Goal: Transaction & Acquisition: Book appointment/travel/reservation

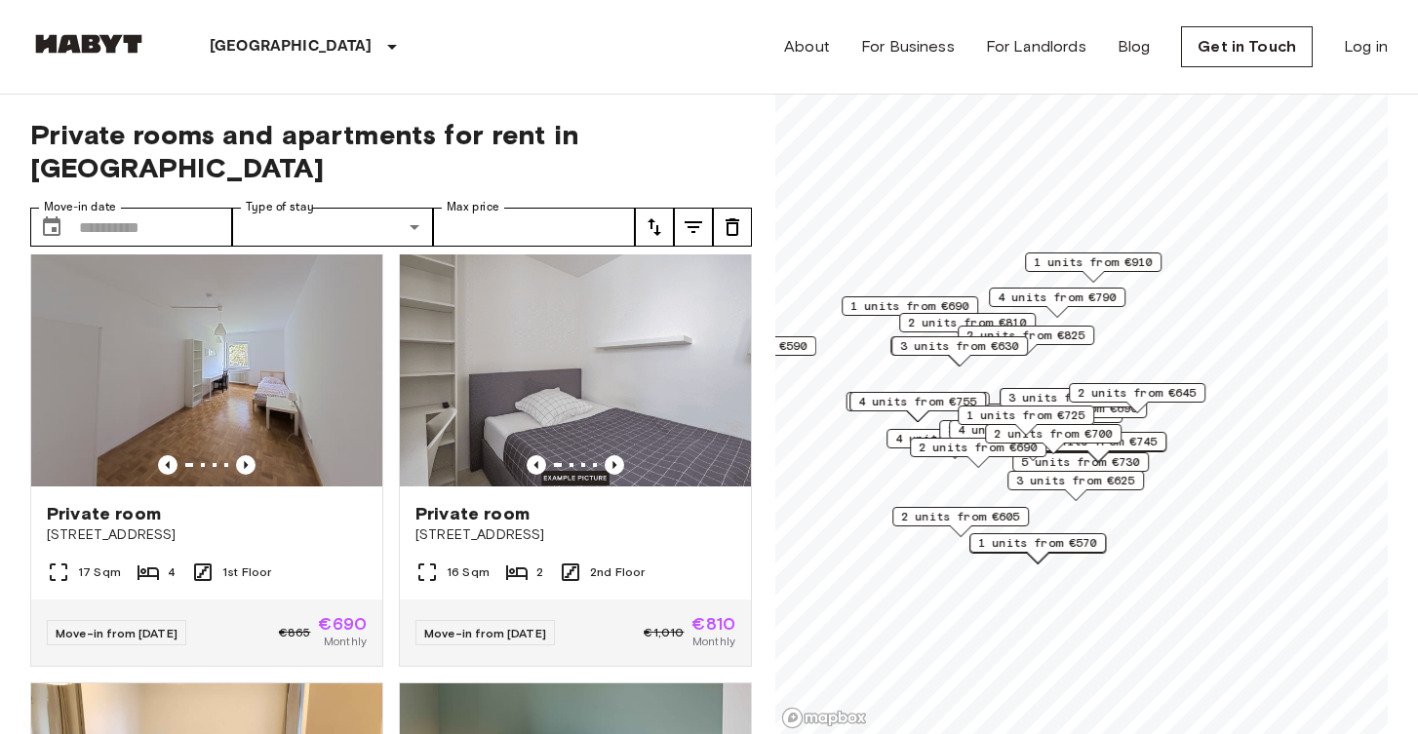
scroll to position [451, 0]
click at [244, 455] on icon "Previous image" at bounding box center [246, 465] width 20 height 20
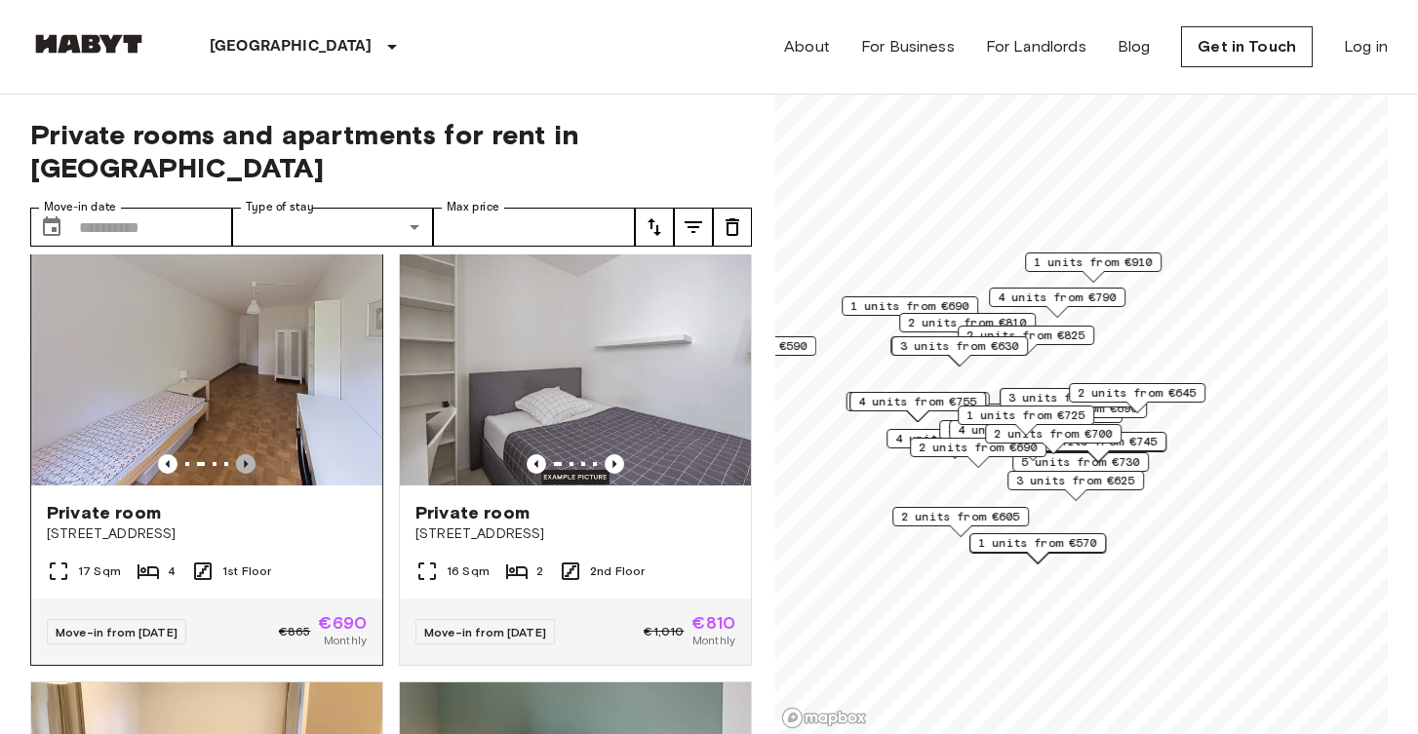
click at [244, 455] on icon "Previous image" at bounding box center [246, 465] width 20 height 20
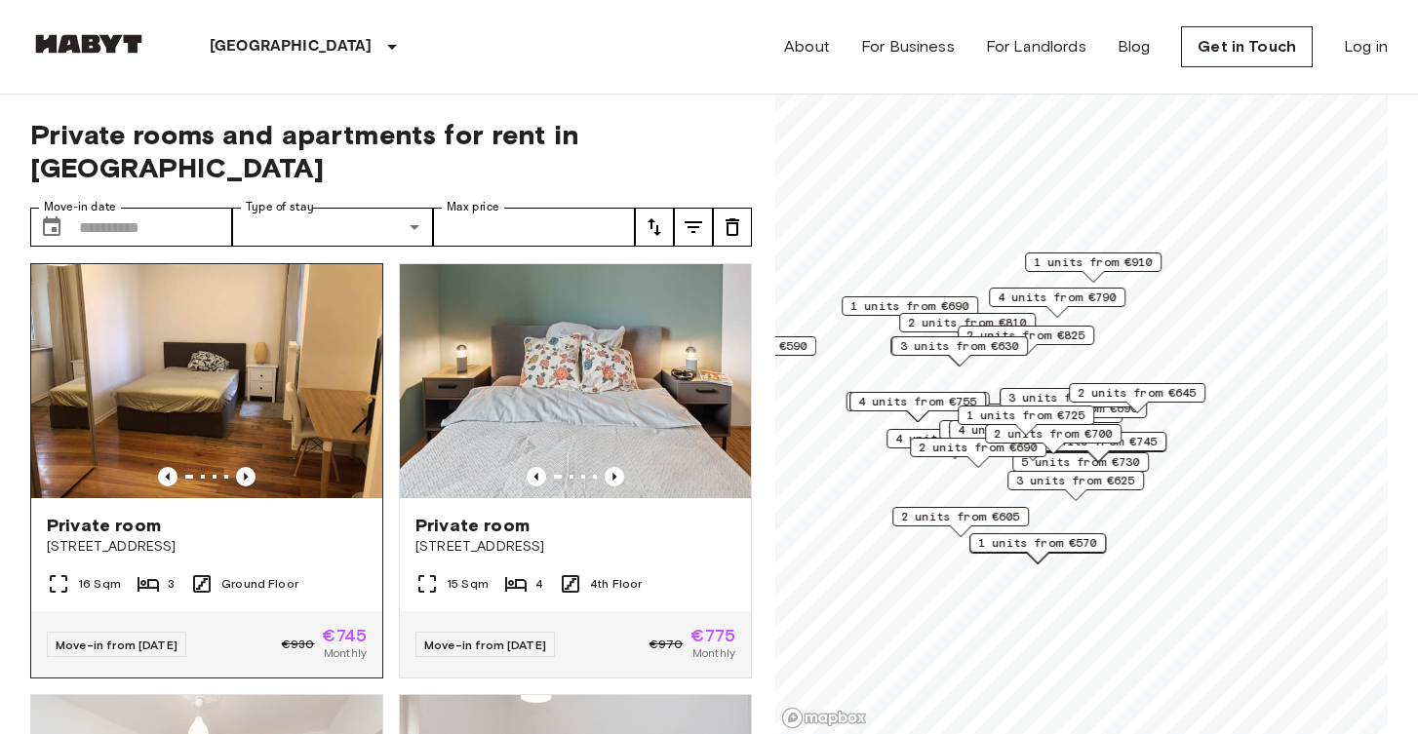
scroll to position [871, 0]
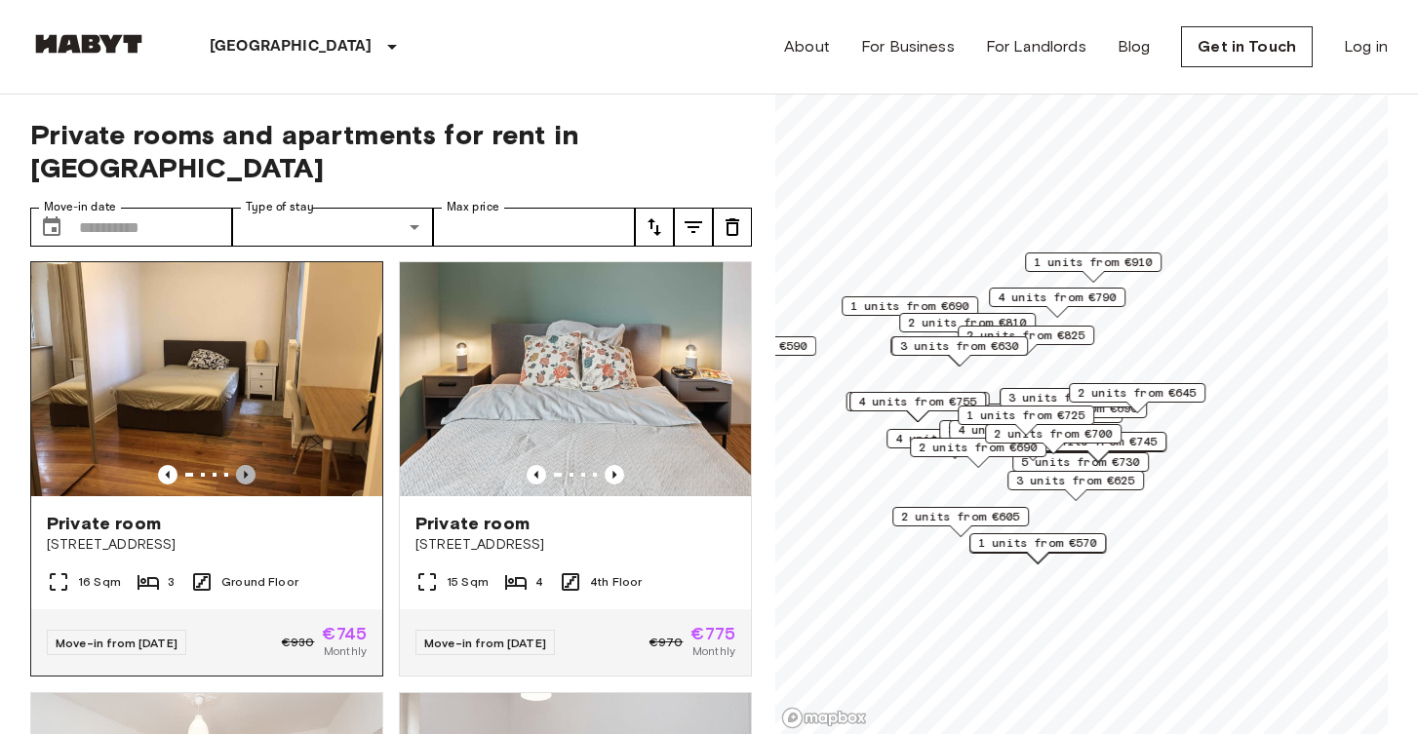
click at [246, 471] on icon "Previous image" at bounding box center [246, 475] width 4 height 8
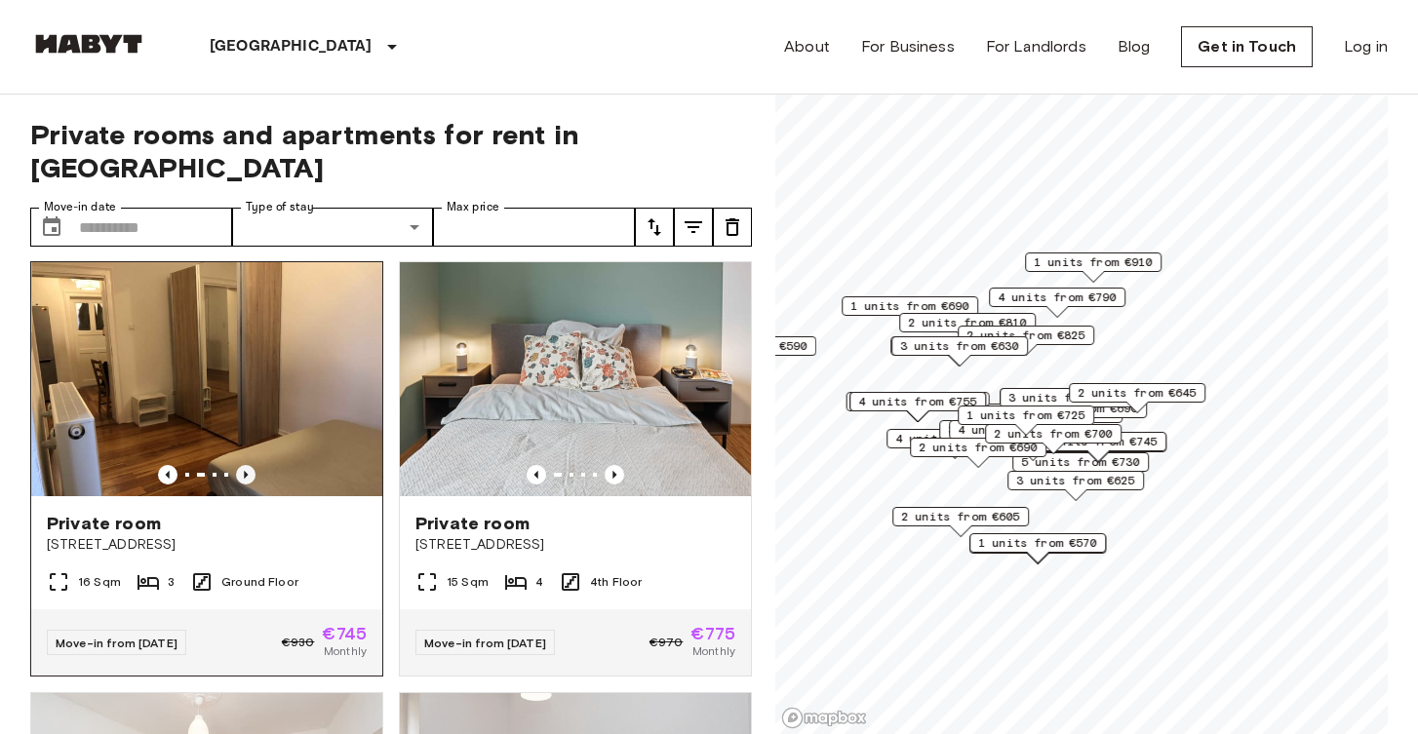
click at [246, 471] on icon "Previous image" at bounding box center [246, 475] width 4 height 8
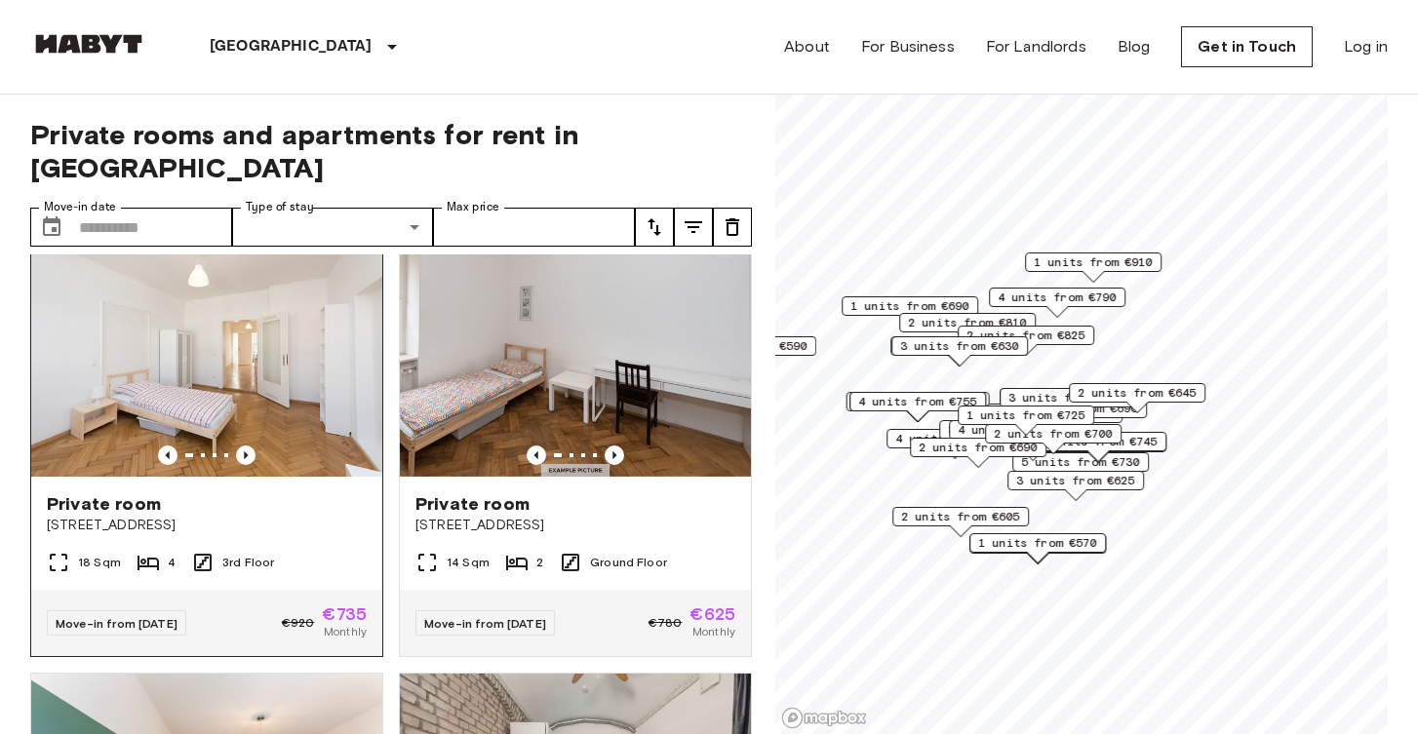
scroll to position [1307, 0]
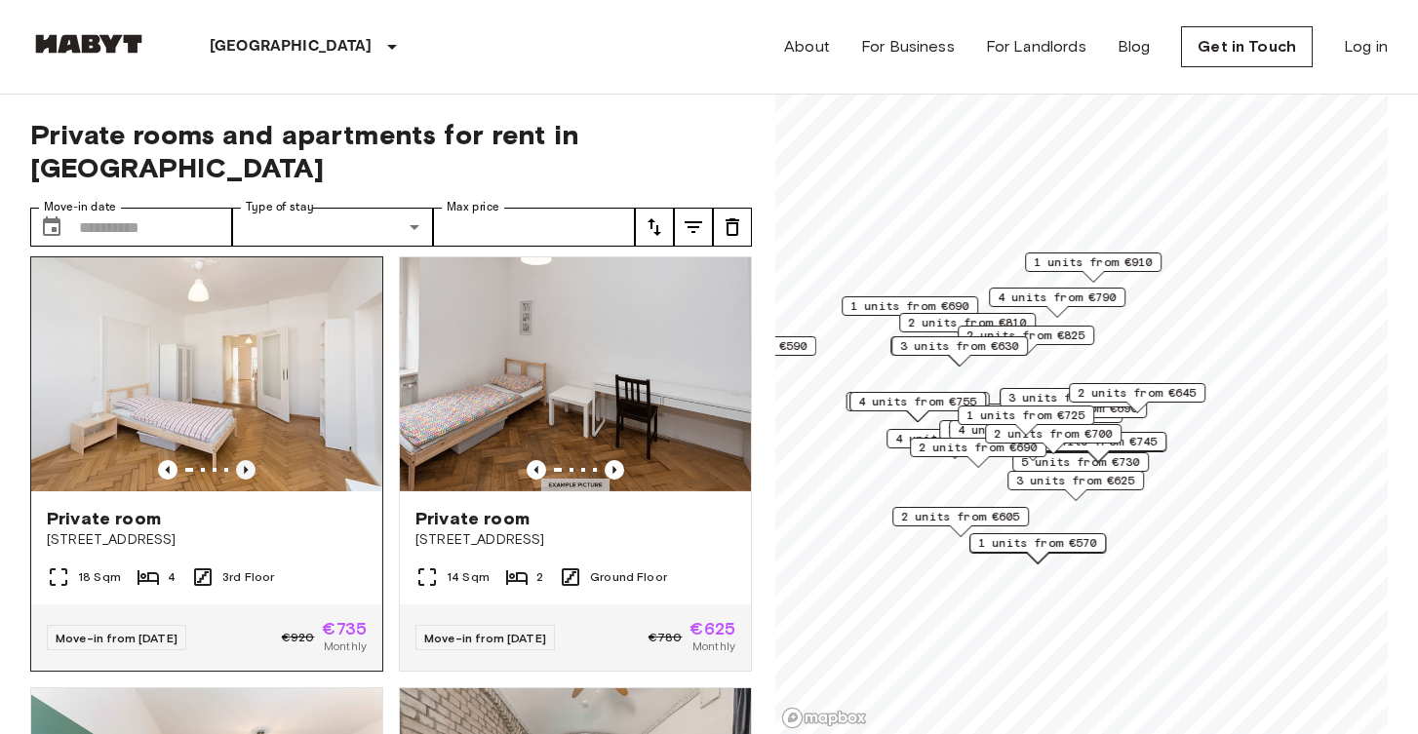
click at [243, 460] on icon "Previous image" at bounding box center [246, 470] width 20 height 20
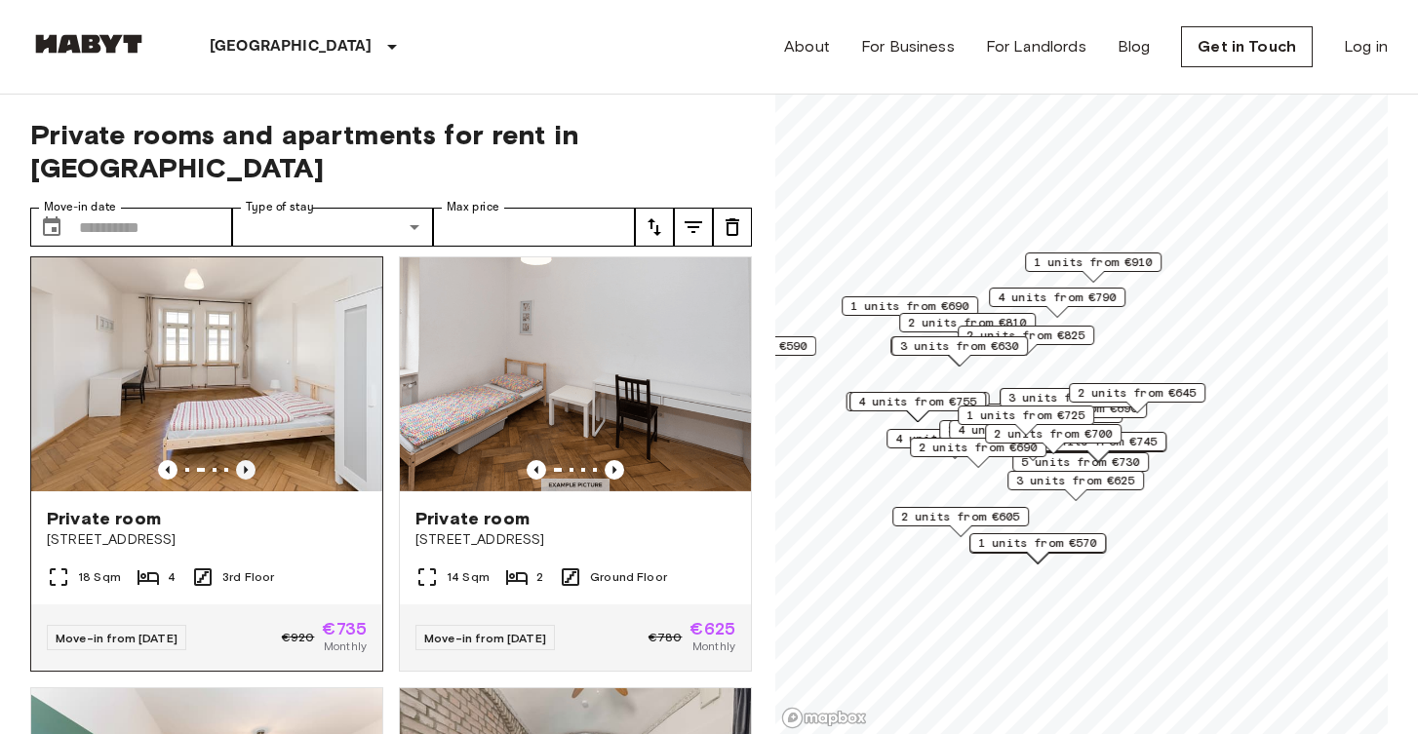
click at [243, 460] on icon "Previous image" at bounding box center [246, 470] width 20 height 20
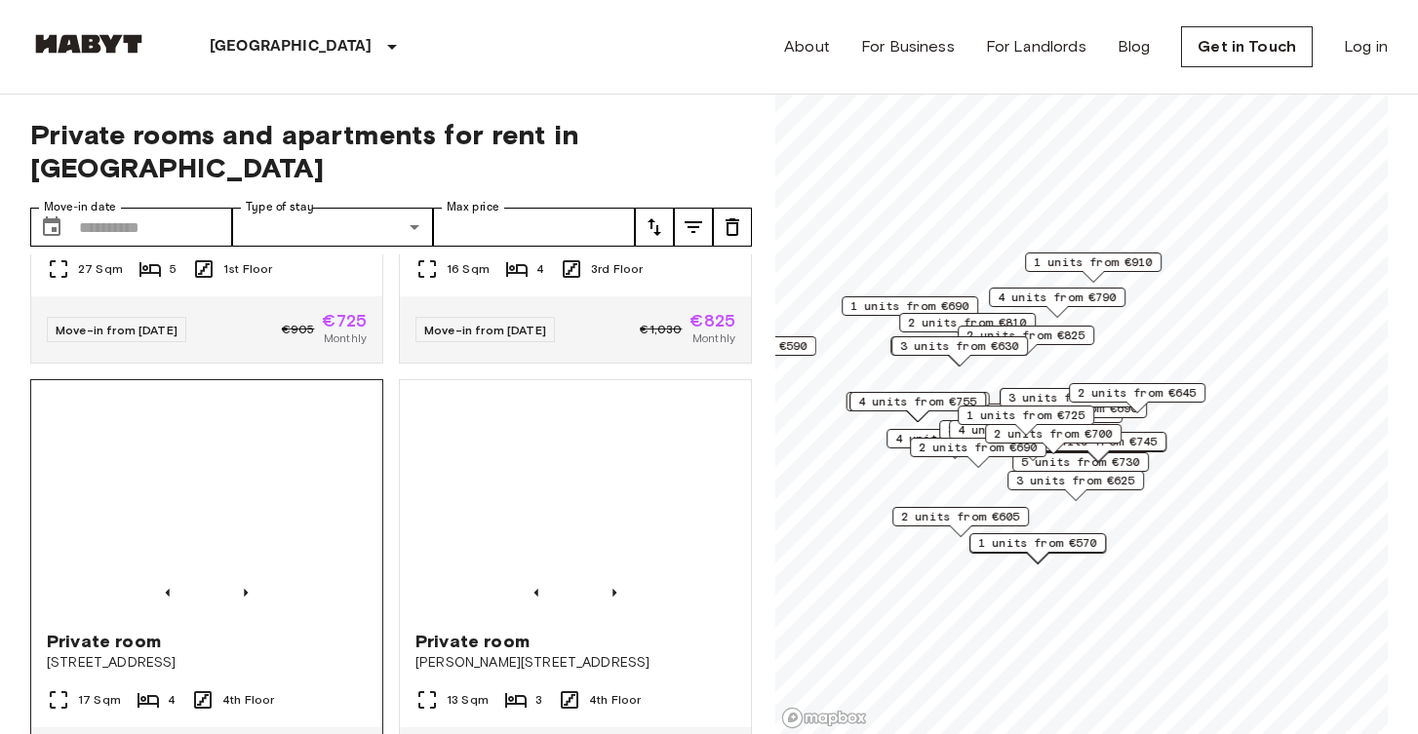
scroll to position [3342, 0]
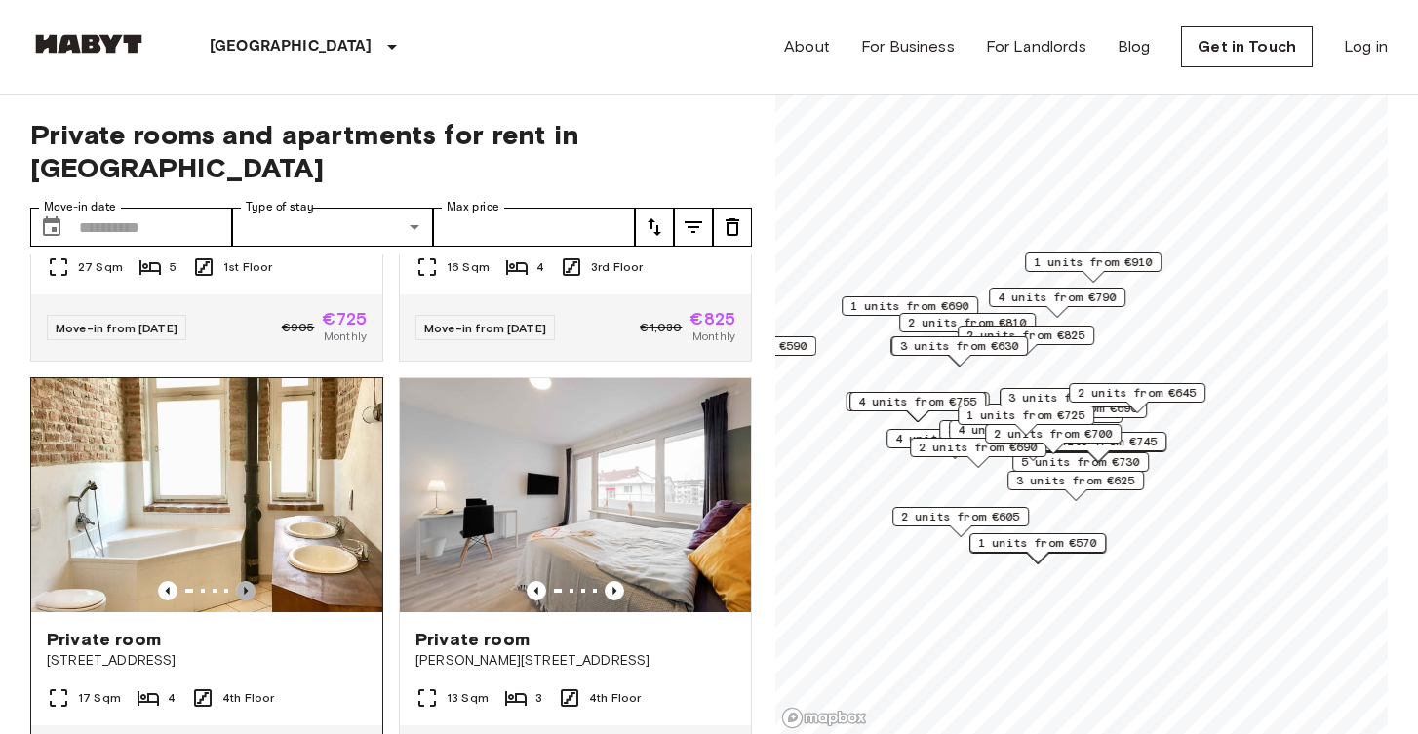
click at [247, 581] on icon "Previous image" at bounding box center [246, 591] width 20 height 20
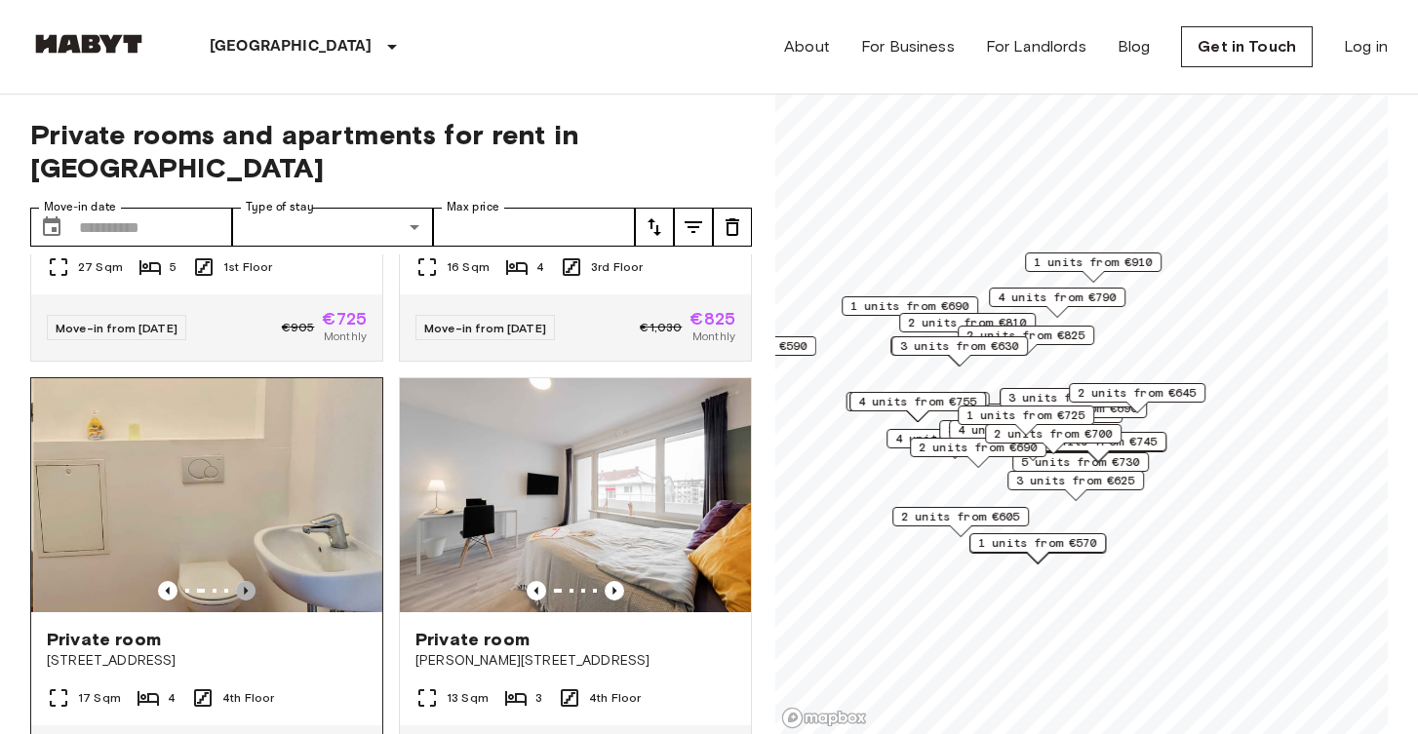
click at [247, 581] on icon "Previous image" at bounding box center [246, 591] width 20 height 20
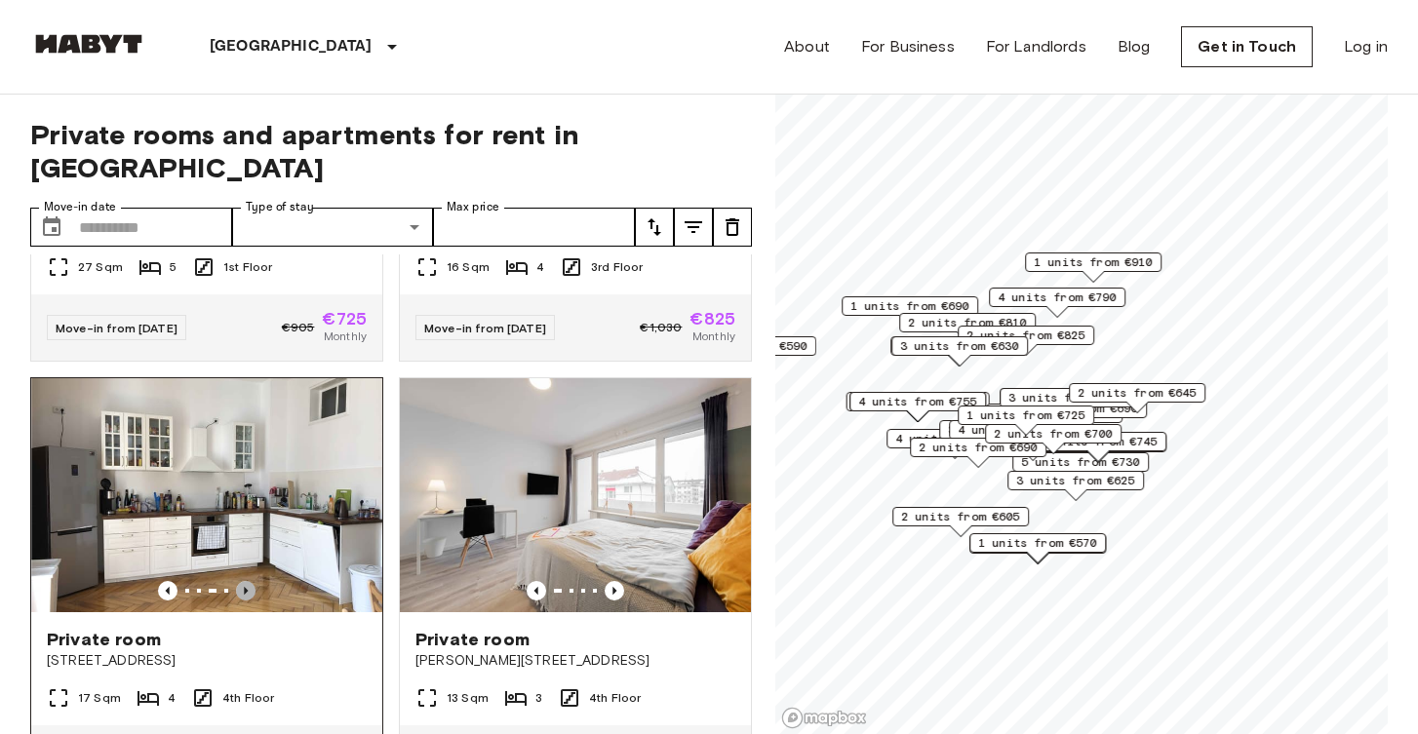
click at [247, 581] on icon "Previous image" at bounding box center [246, 591] width 20 height 20
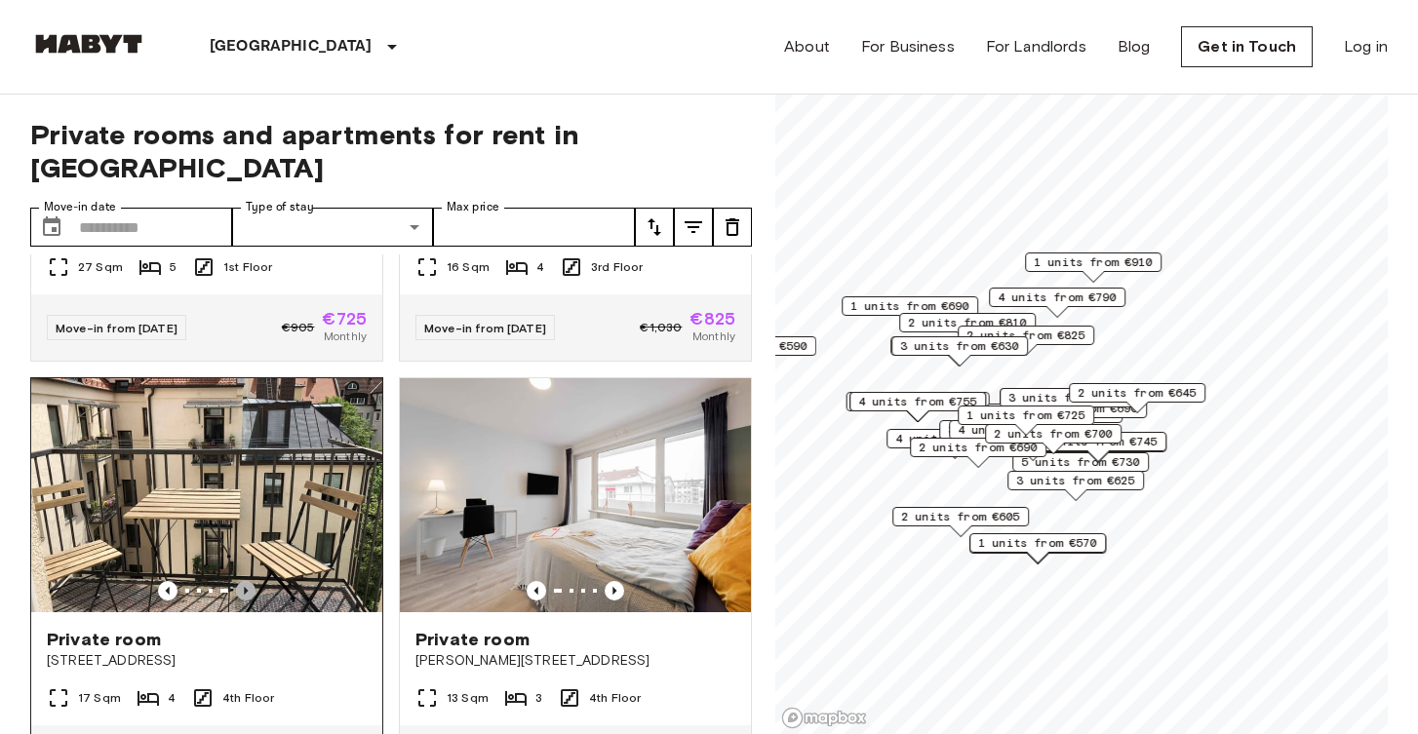
click at [247, 581] on icon "Previous image" at bounding box center [246, 591] width 20 height 20
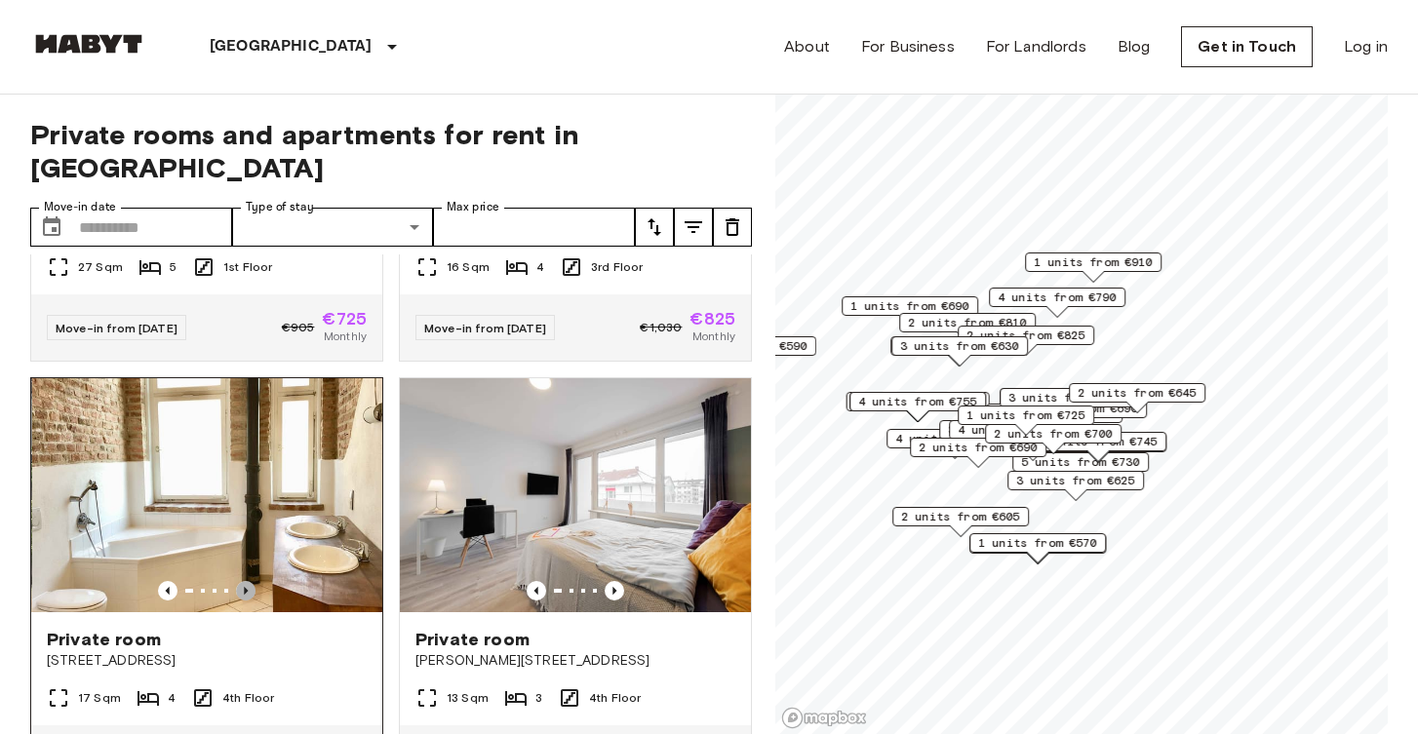
click at [247, 581] on icon "Previous image" at bounding box center [246, 591] width 20 height 20
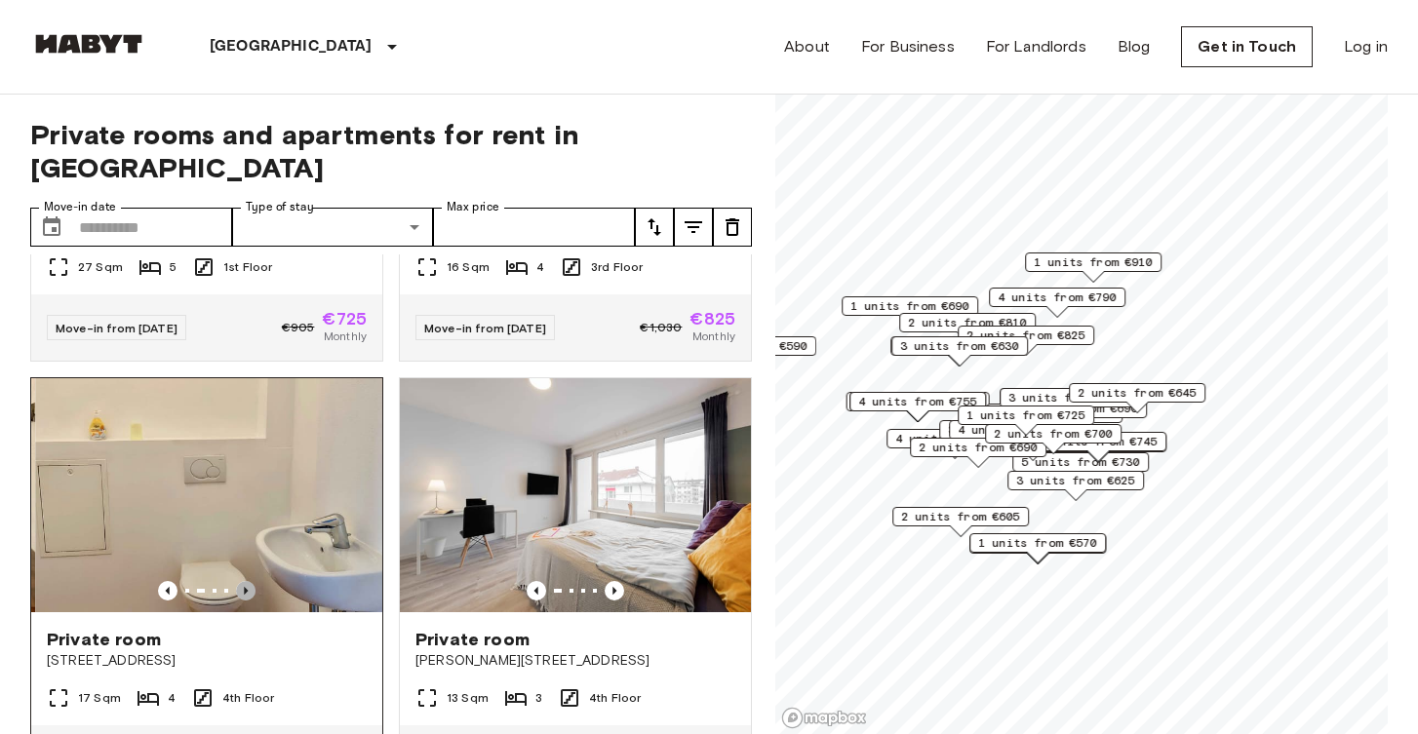
click at [248, 581] on icon "Previous image" at bounding box center [246, 591] width 20 height 20
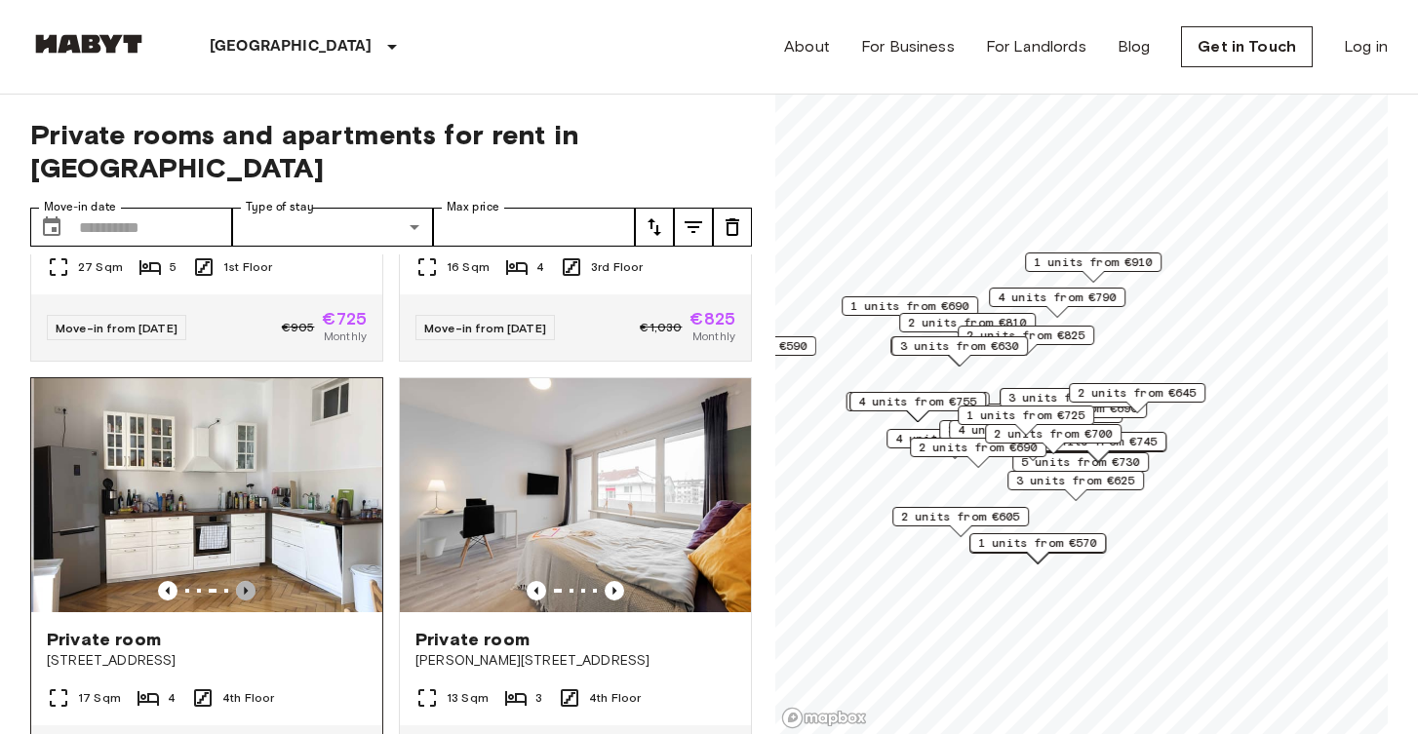
click at [248, 581] on icon "Previous image" at bounding box center [246, 591] width 20 height 20
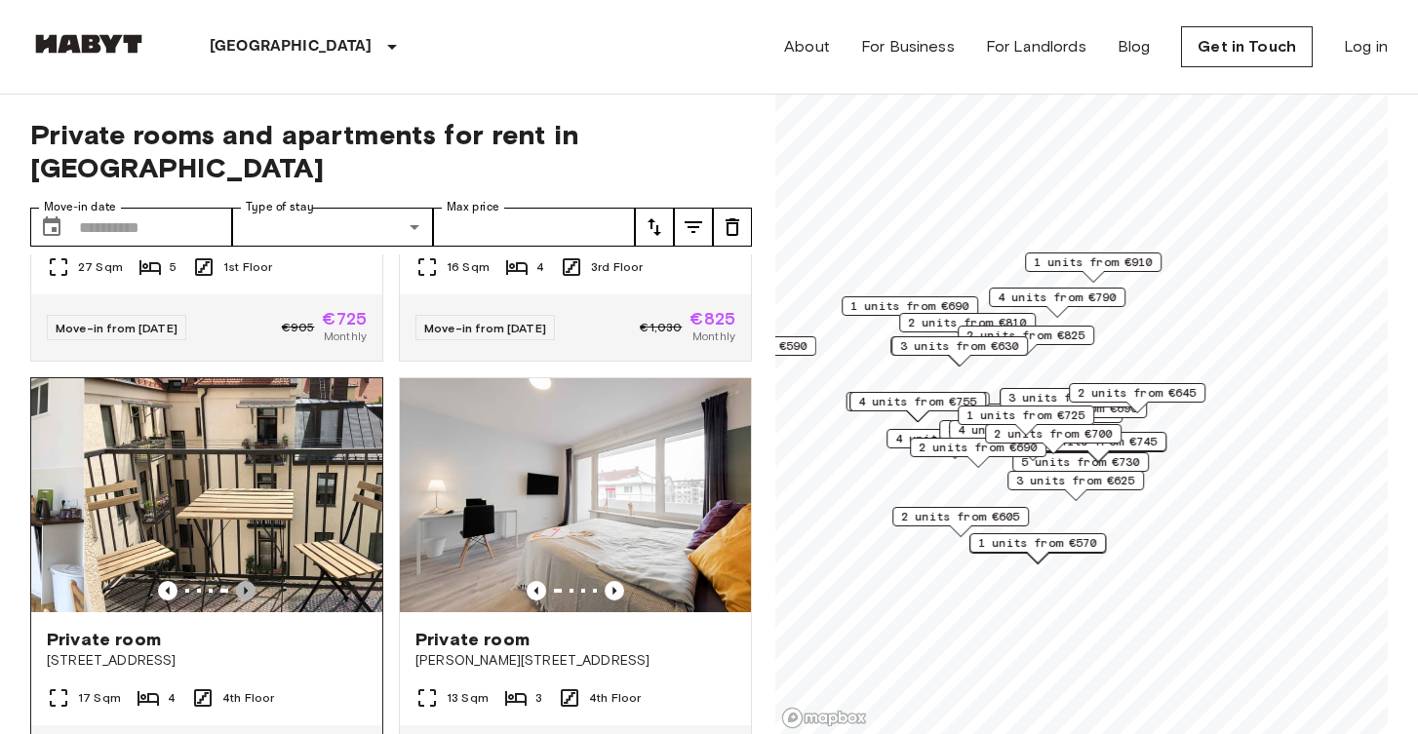
click at [248, 581] on icon "Previous image" at bounding box center [246, 591] width 20 height 20
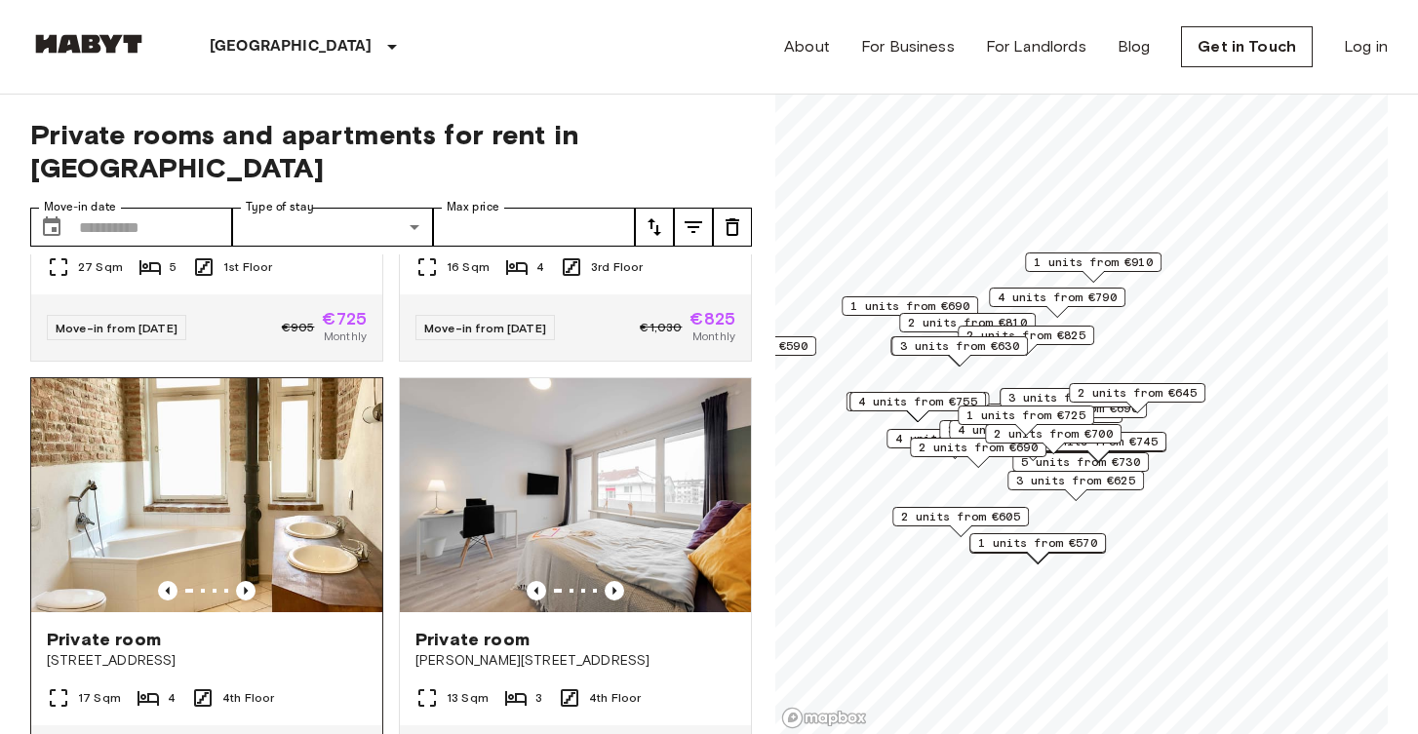
click at [212, 484] on img at bounding box center [206, 495] width 351 height 234
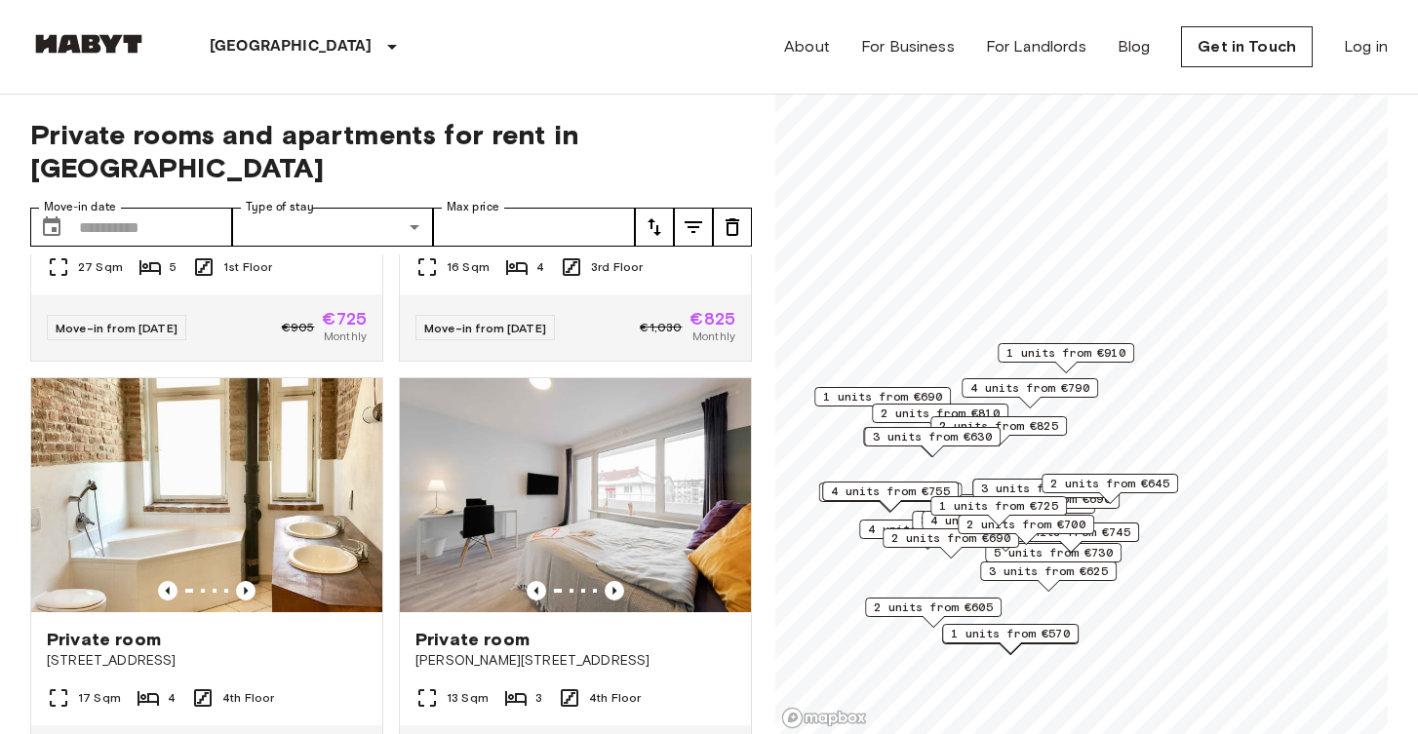
click at [1073, 354] on span "1 units from €910" at bounding box center [1066, 353] width 119 height 18
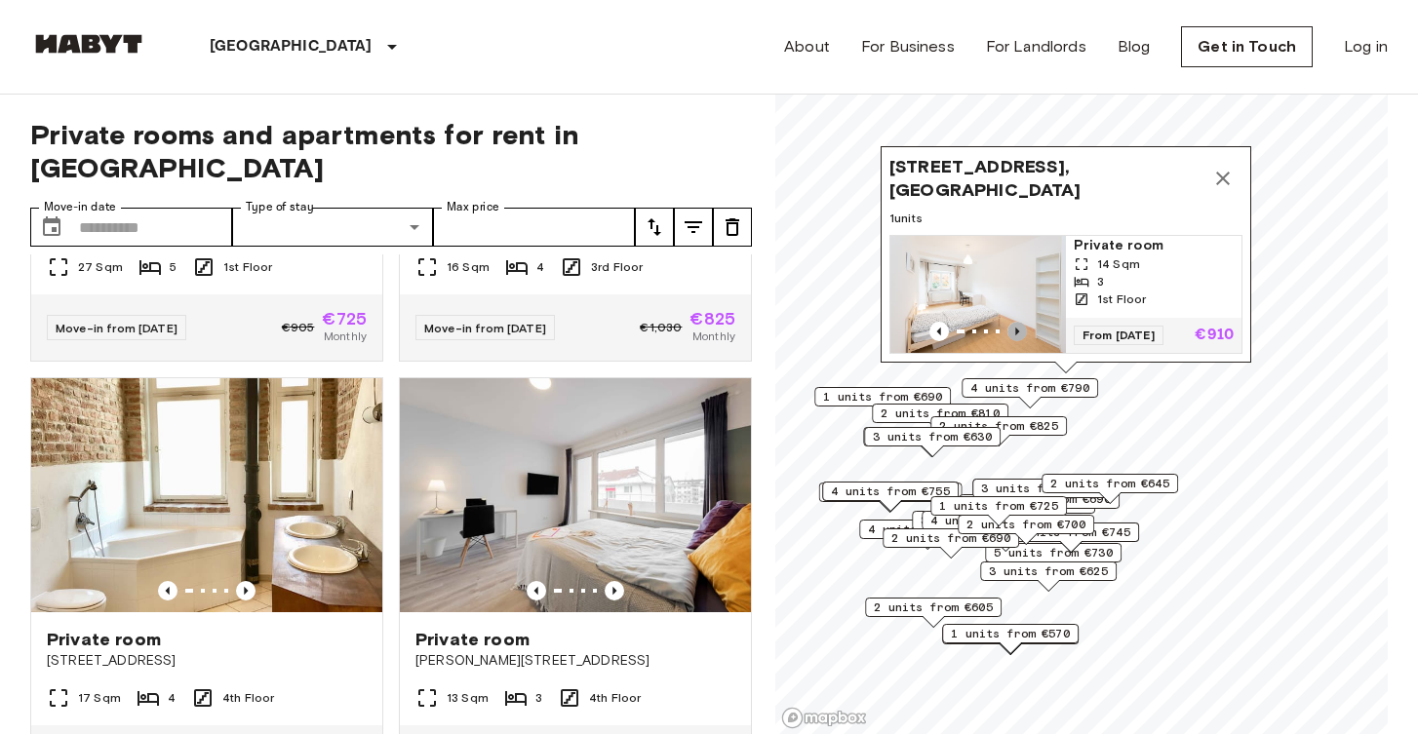
click at [1015, 334] on icon "Previous image" at bounding box center [1018, 332] width 20 height 20
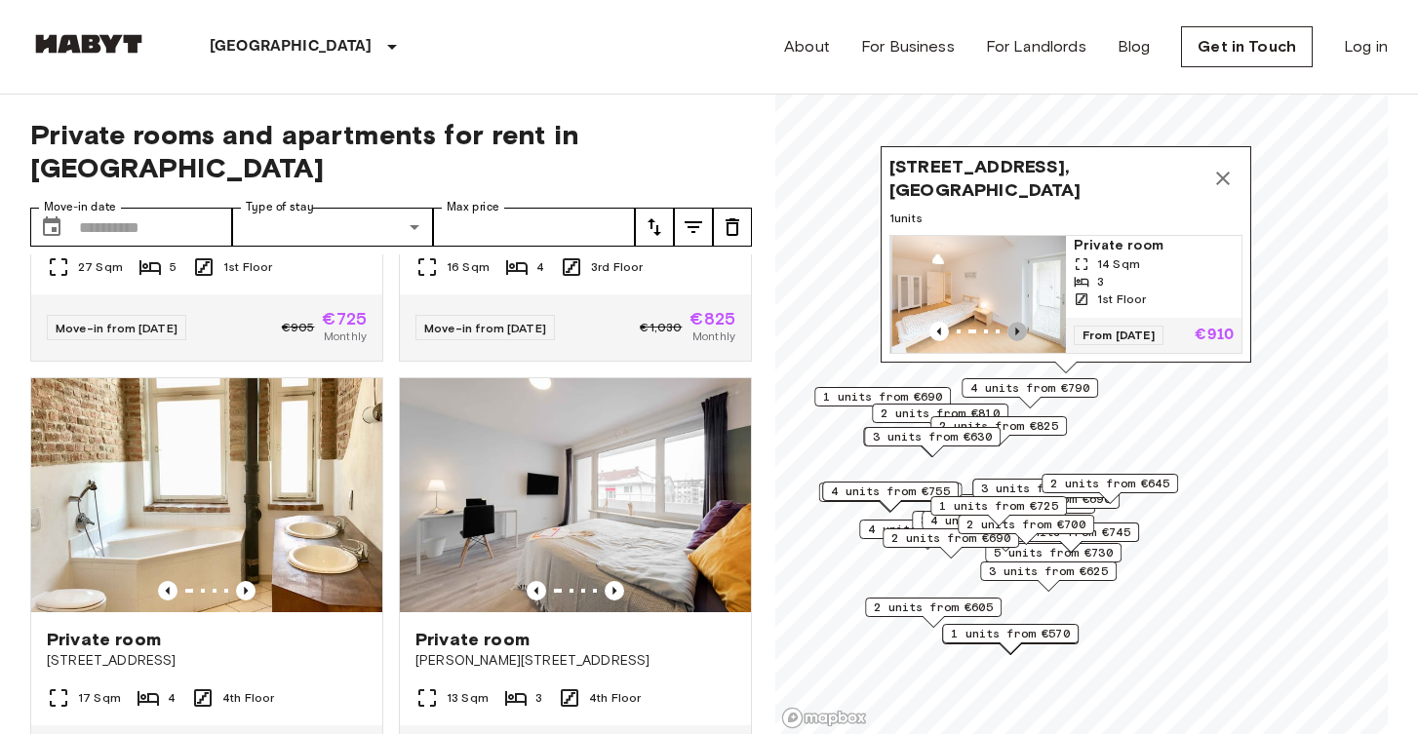
click at [1015, 334] on icon "Previous image" at bounding box center [1018, 332] width 20 height 20
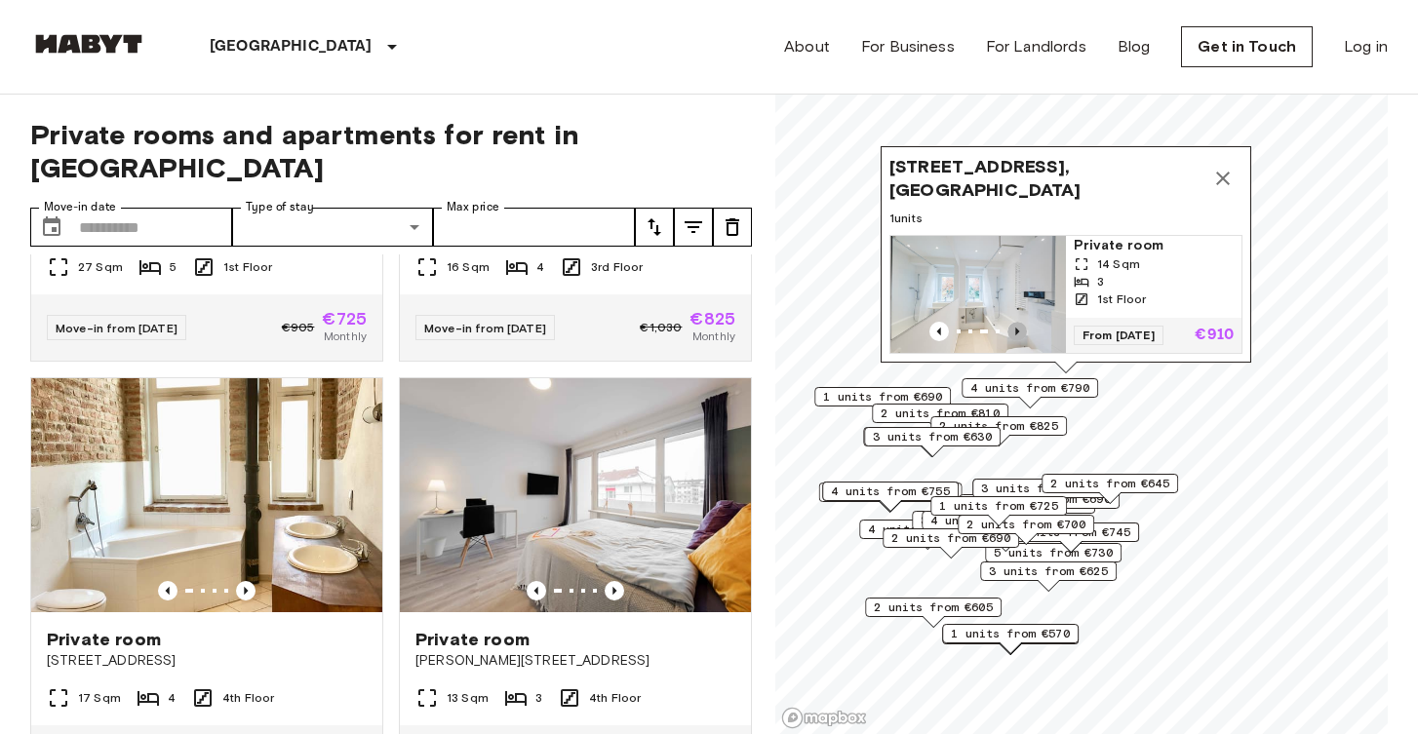
click at [1015, 334] on icon "Previous image" at bounding box center [1018, 332] width 20 height 20
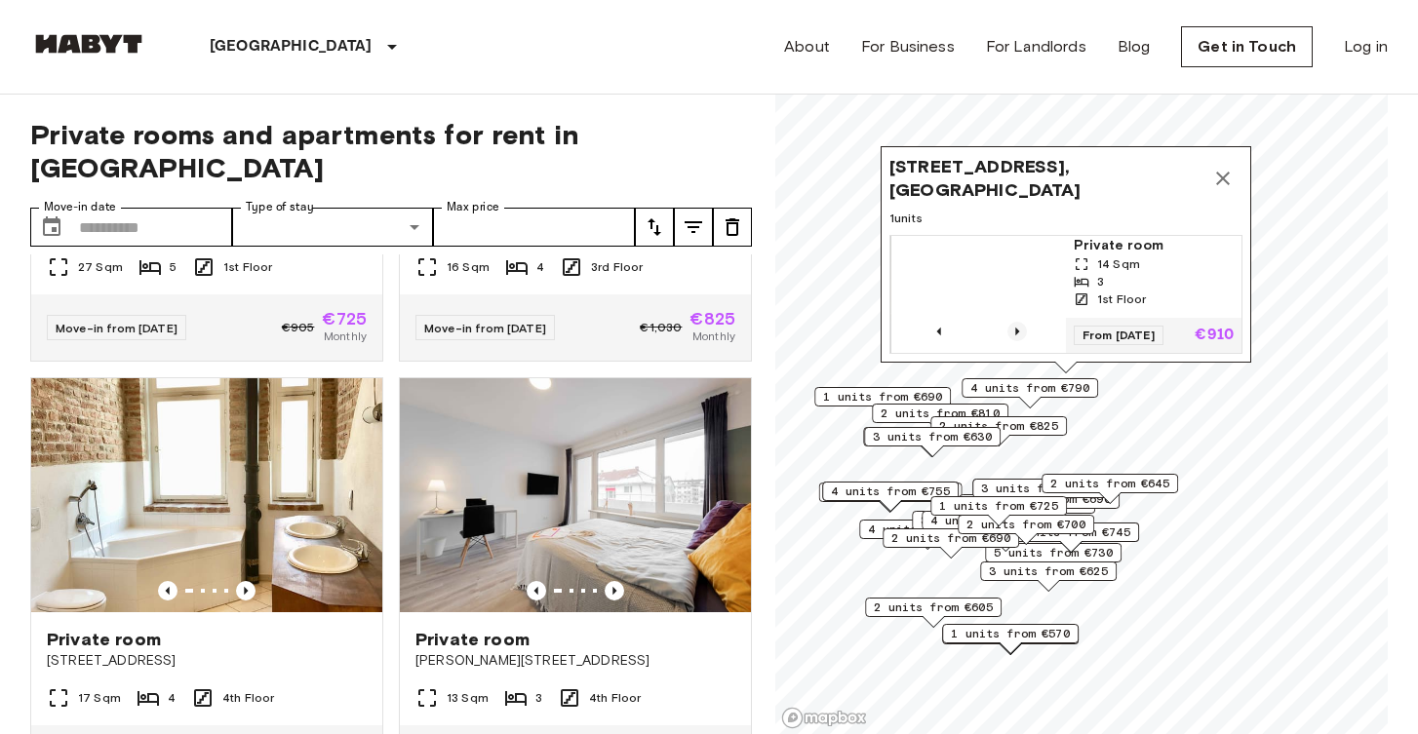
click at [1015, 334] on icon "Previous image" at bounding box center [1018, 332] width 20 height 20
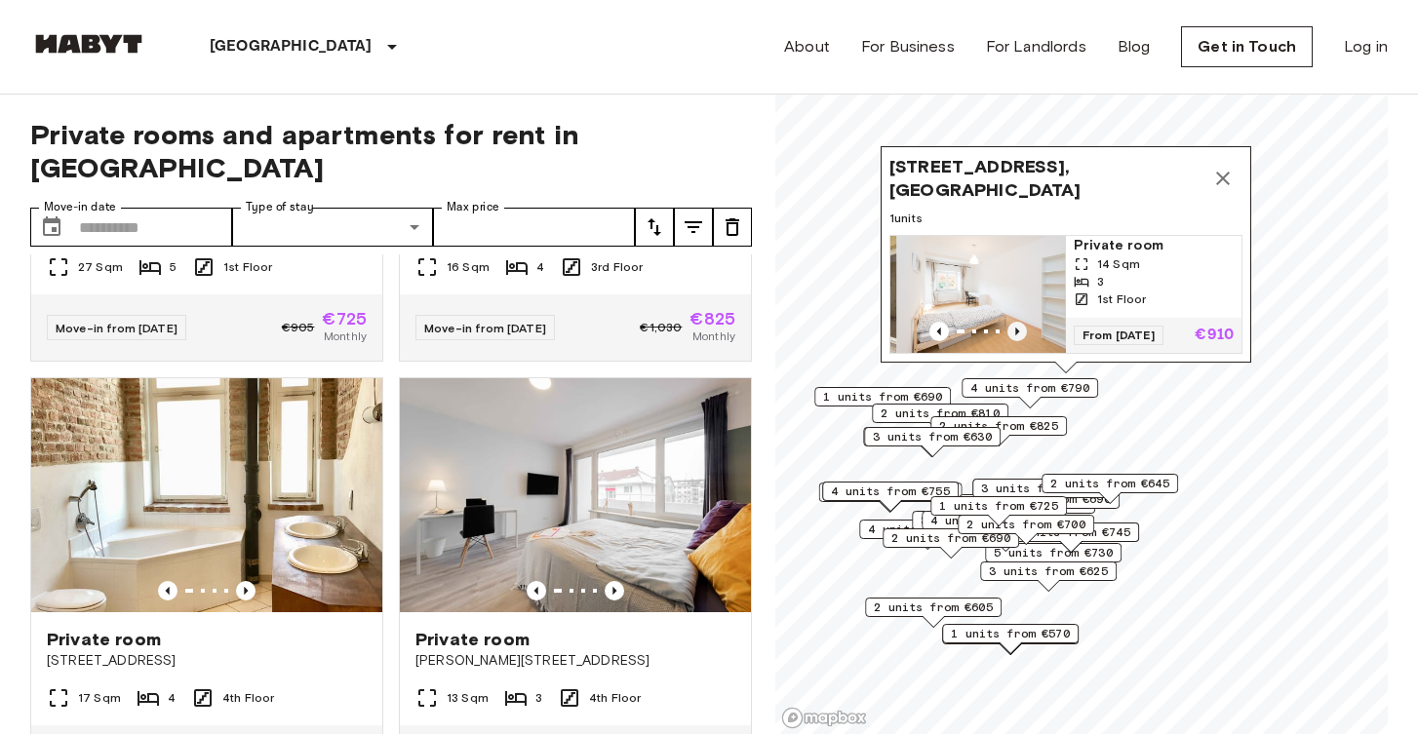
click at [1015, 334] on icon "Previous image" at bounding box center [1018, 332] width 20 height 20
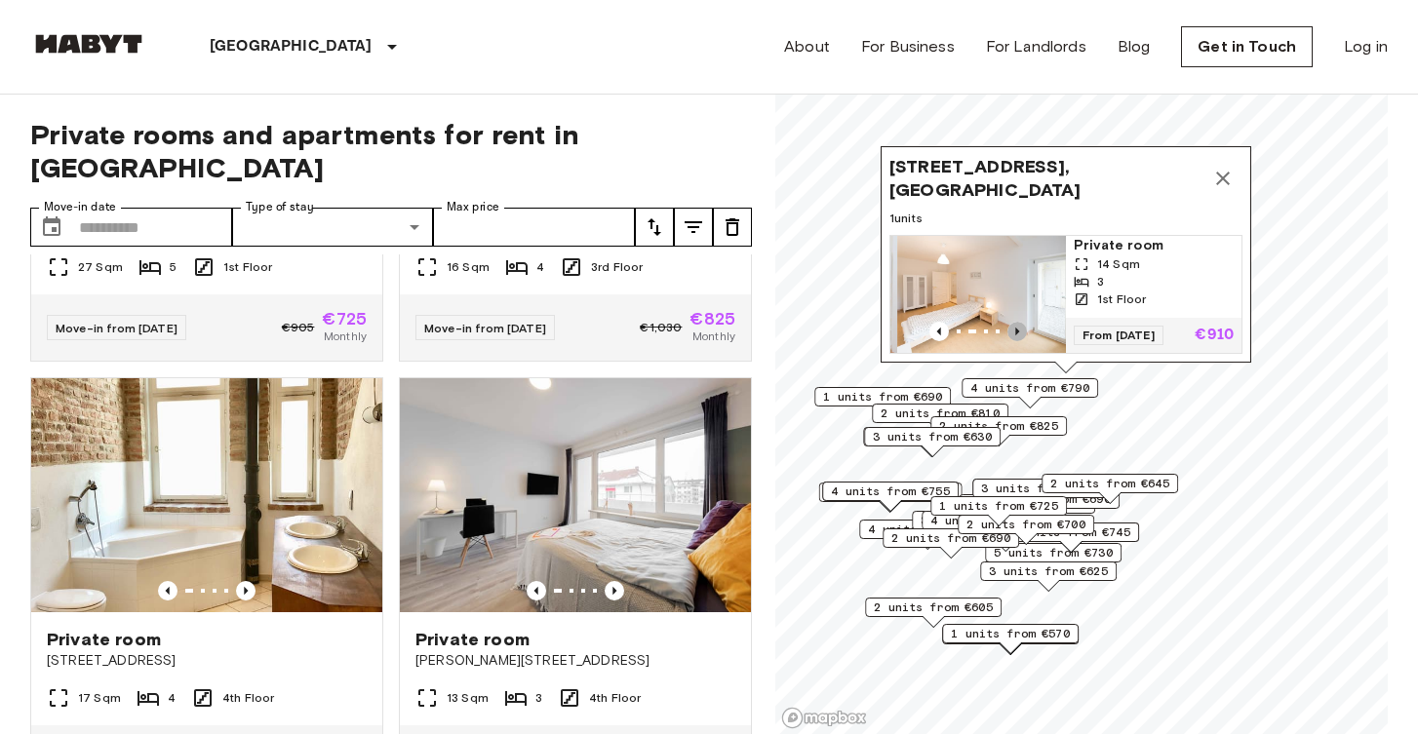
click at [1015, 334] on icon "Previous image" at bounding box center [1018, 332] width 20 height 20
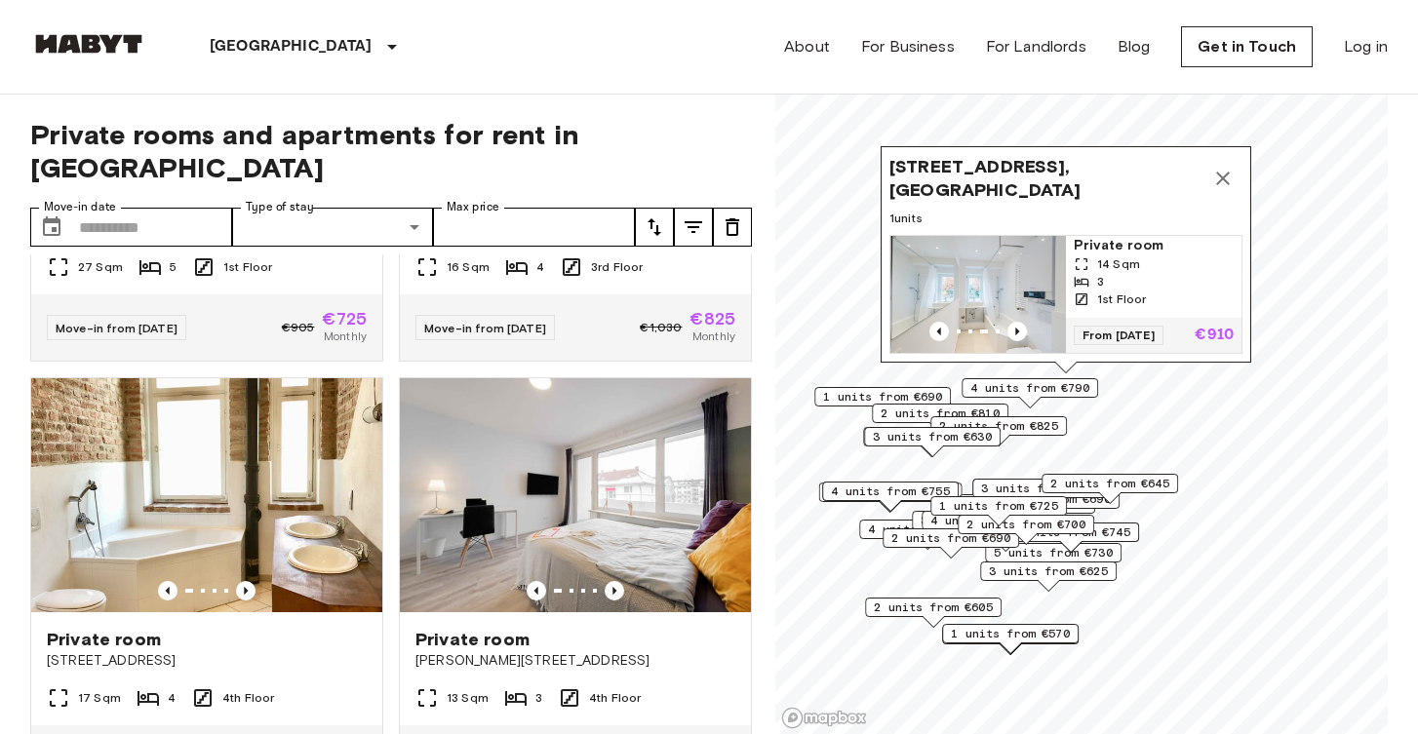
click at [1225, 168] on icon "Map marker" at bounding box center [1222, 178] width 23 height 23
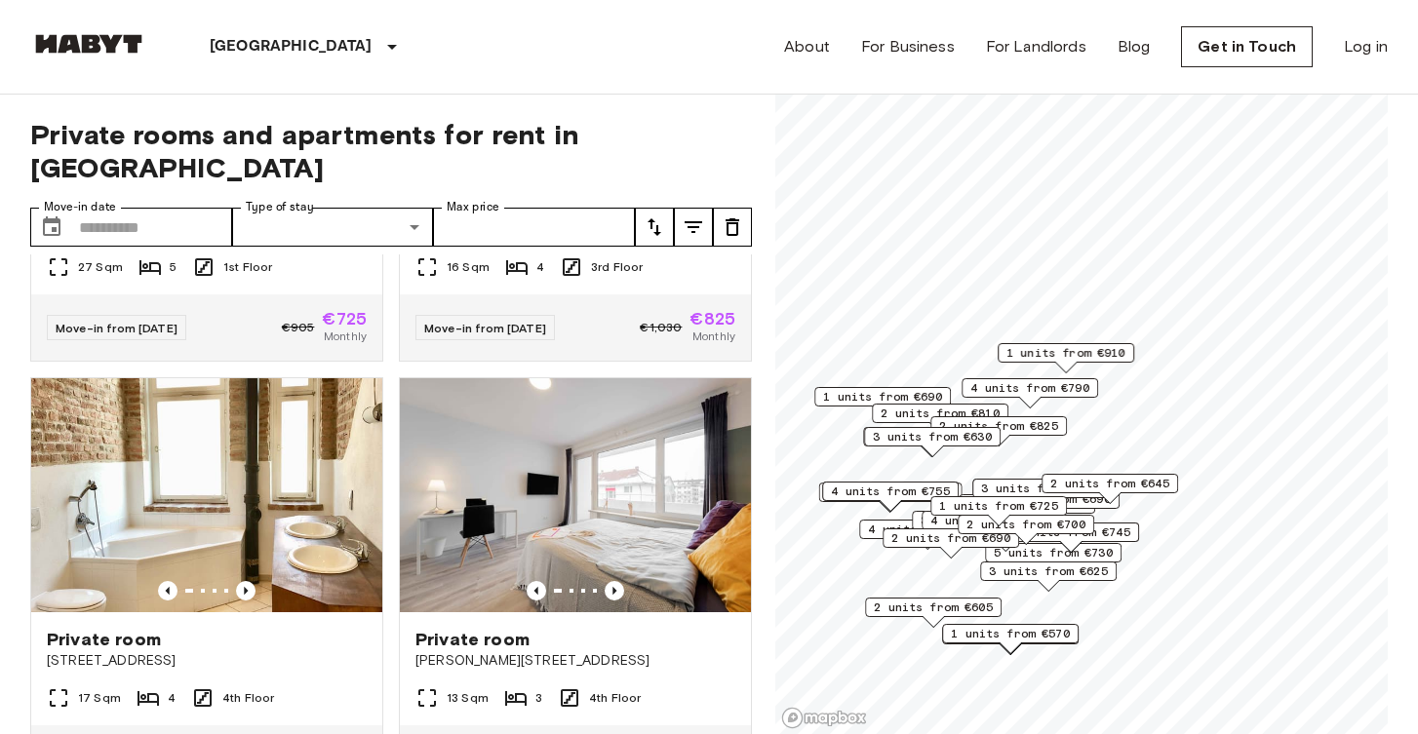
click at [1066, 389] on span "4 units from €790" at bounding box center [1030, 388] width 119 height 18
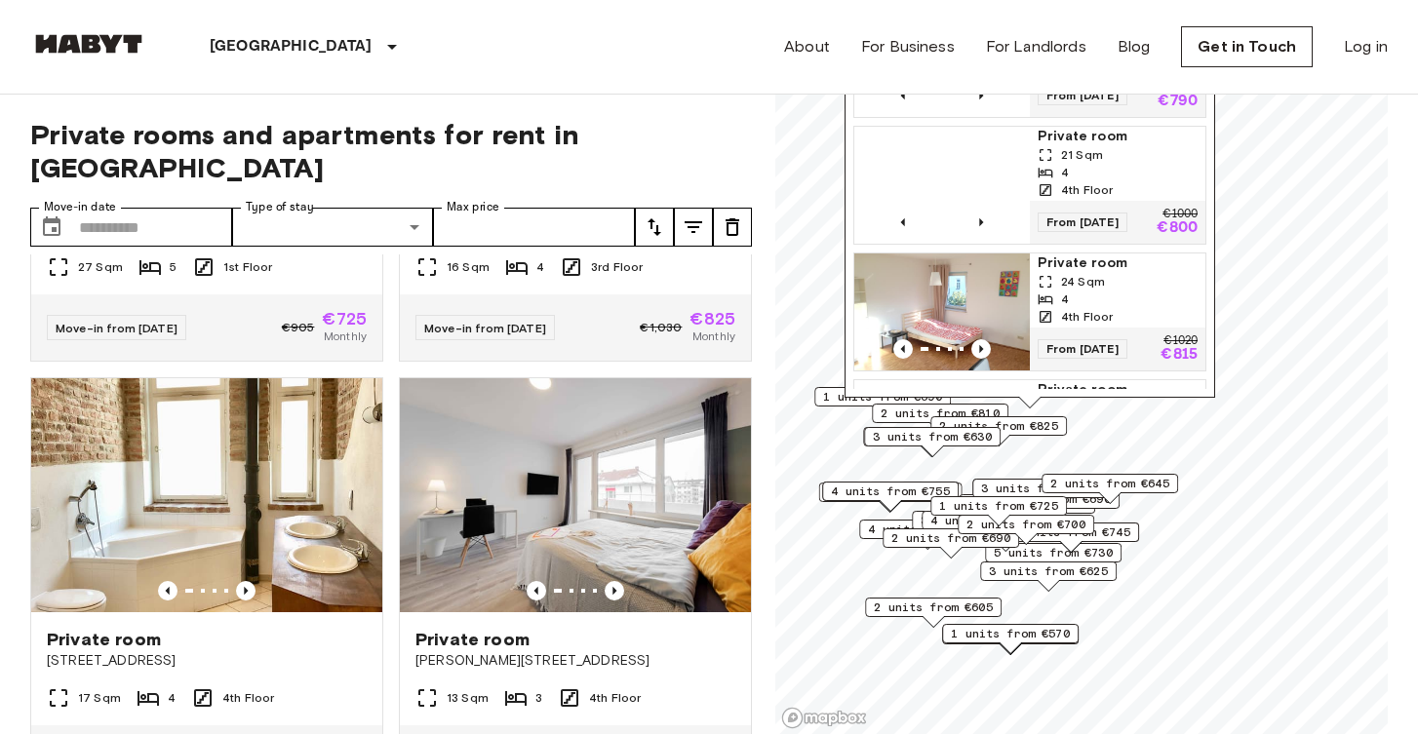
click at [1046, 427] on span "2 units from €825" at bounding box center [998, 426] width 119 height 18
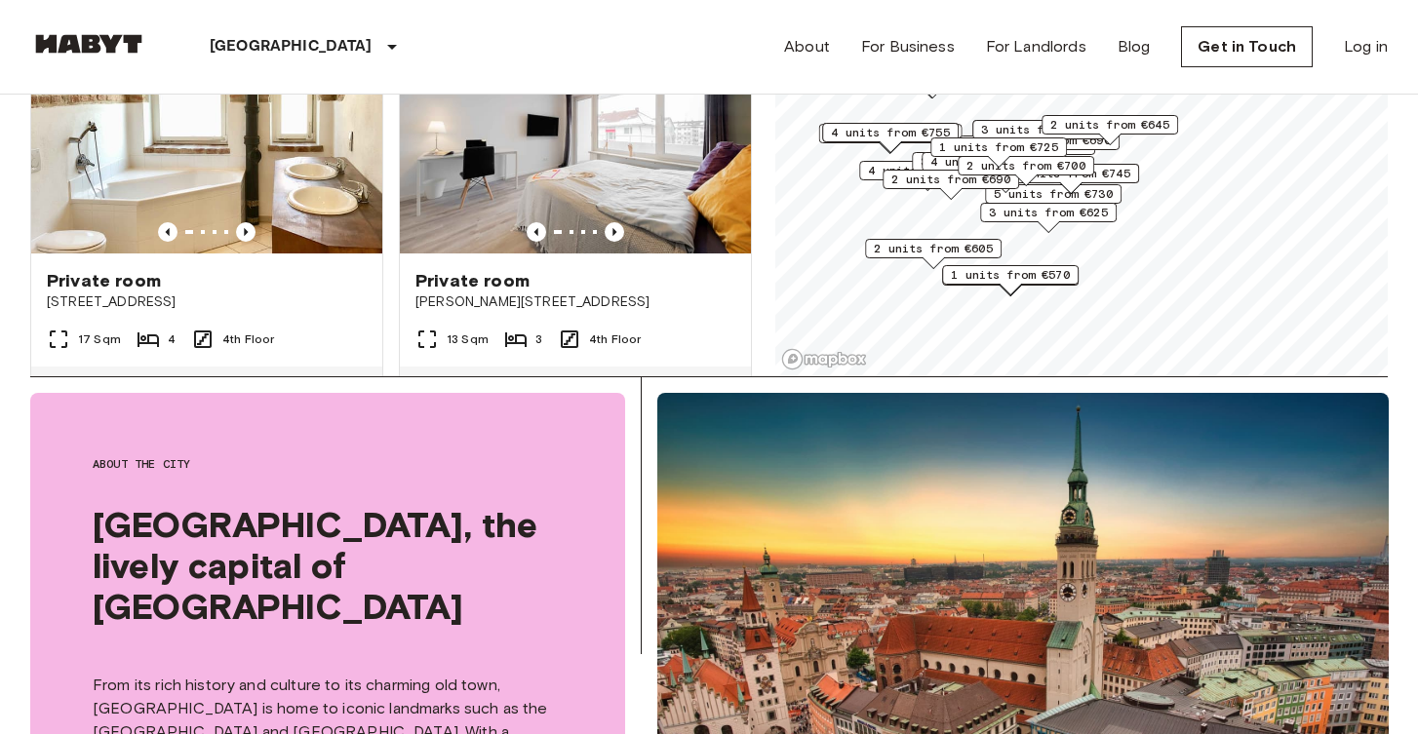
scroll to position [364, 0]
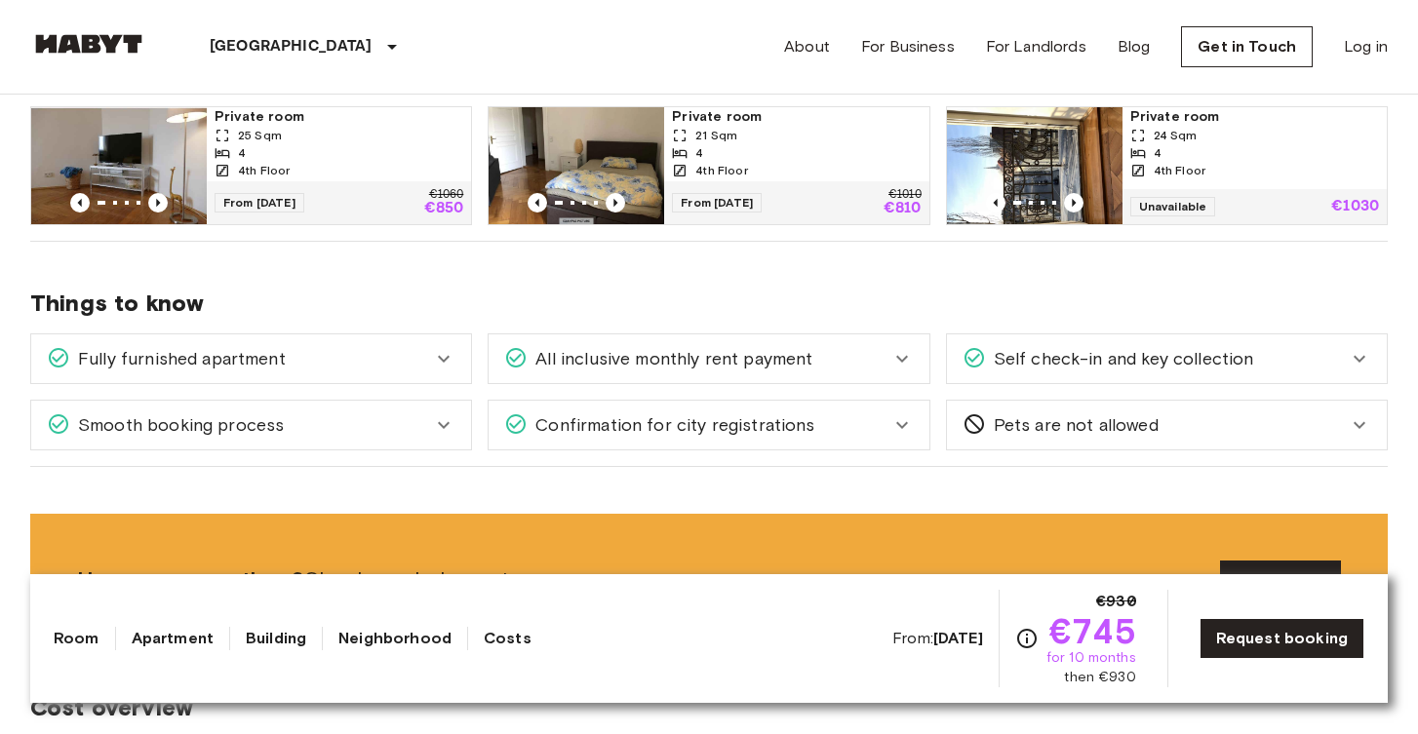
scroll to position [1054, 0]
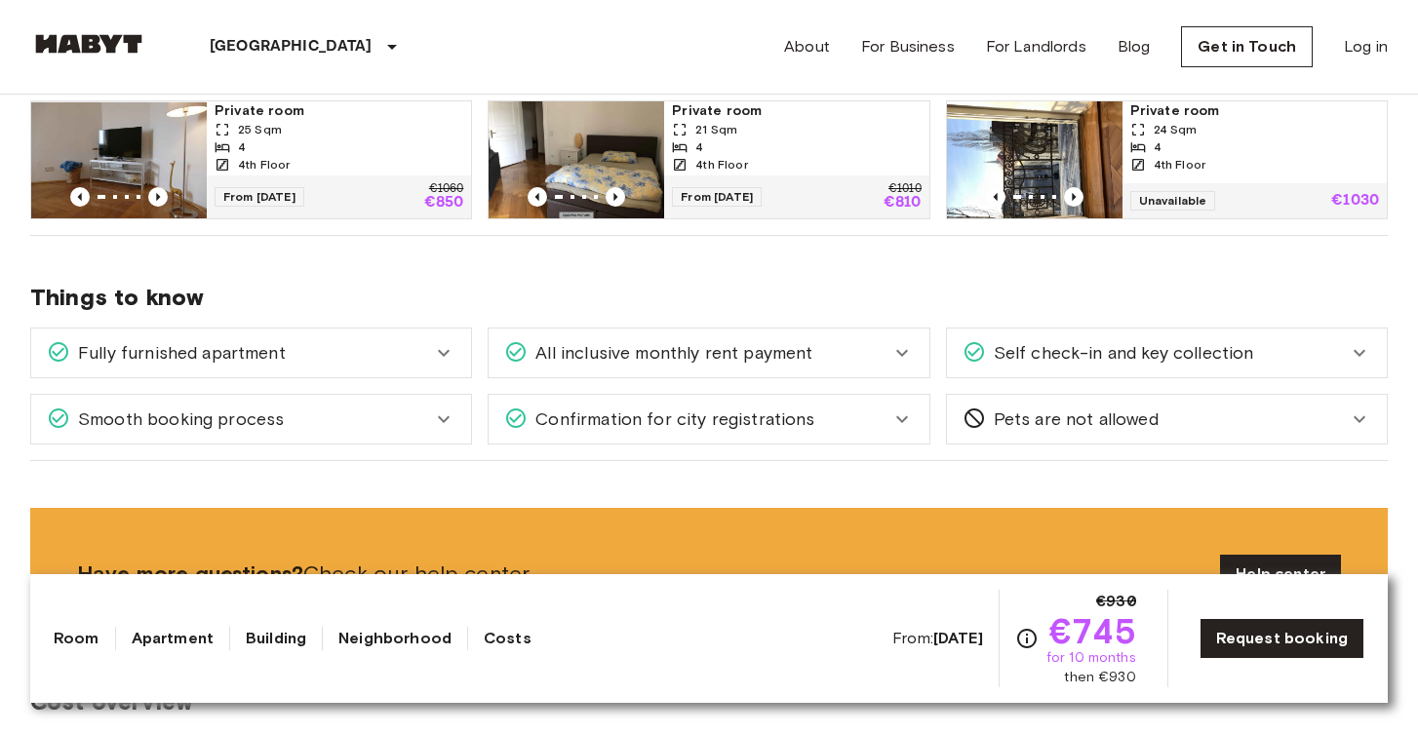
click at [1041, 419] on span "Pets are not allowed" at bounding box center [1072, 419] width 173 height 25
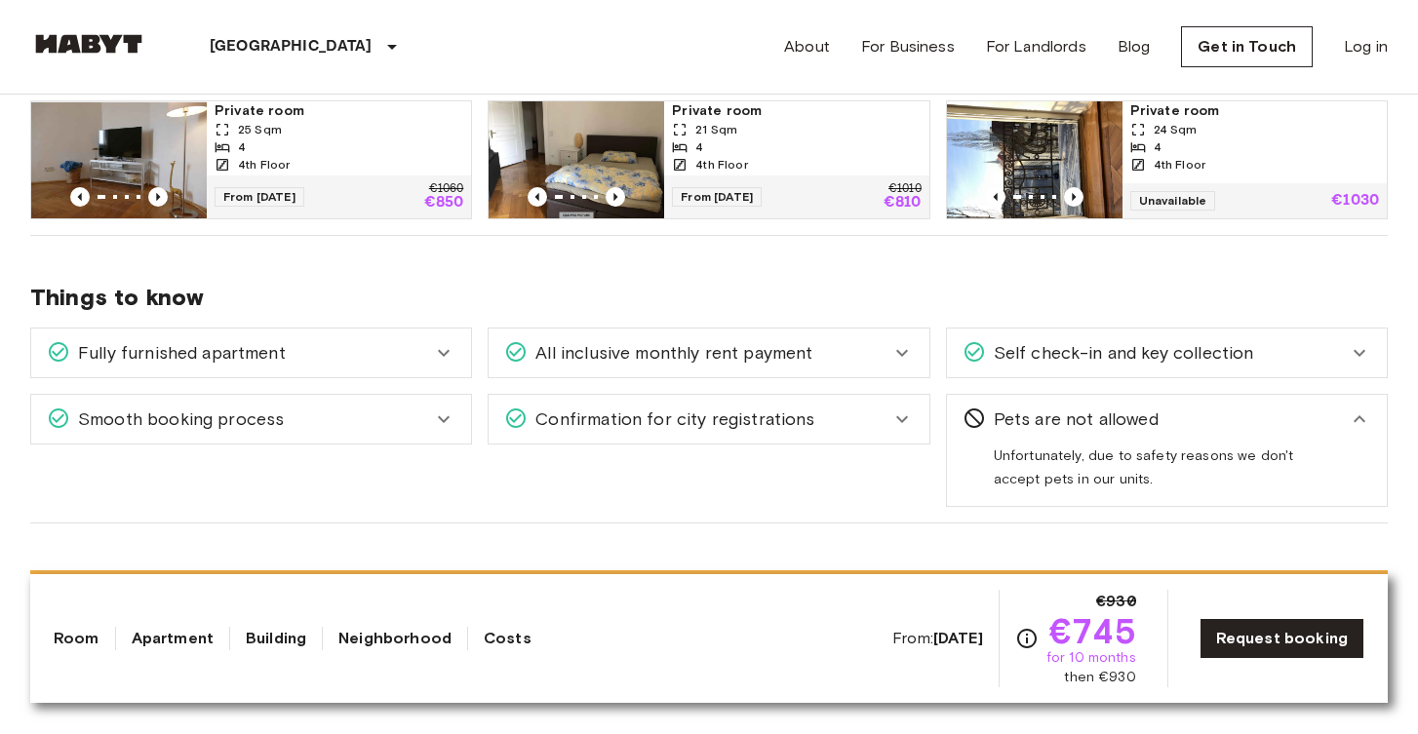
click at [1041, 419] on span "Pets are not allowed" at bounding box center [1072, 419] width 173 height 25
